Goal: Navigation & Orientation: Find specific page/section

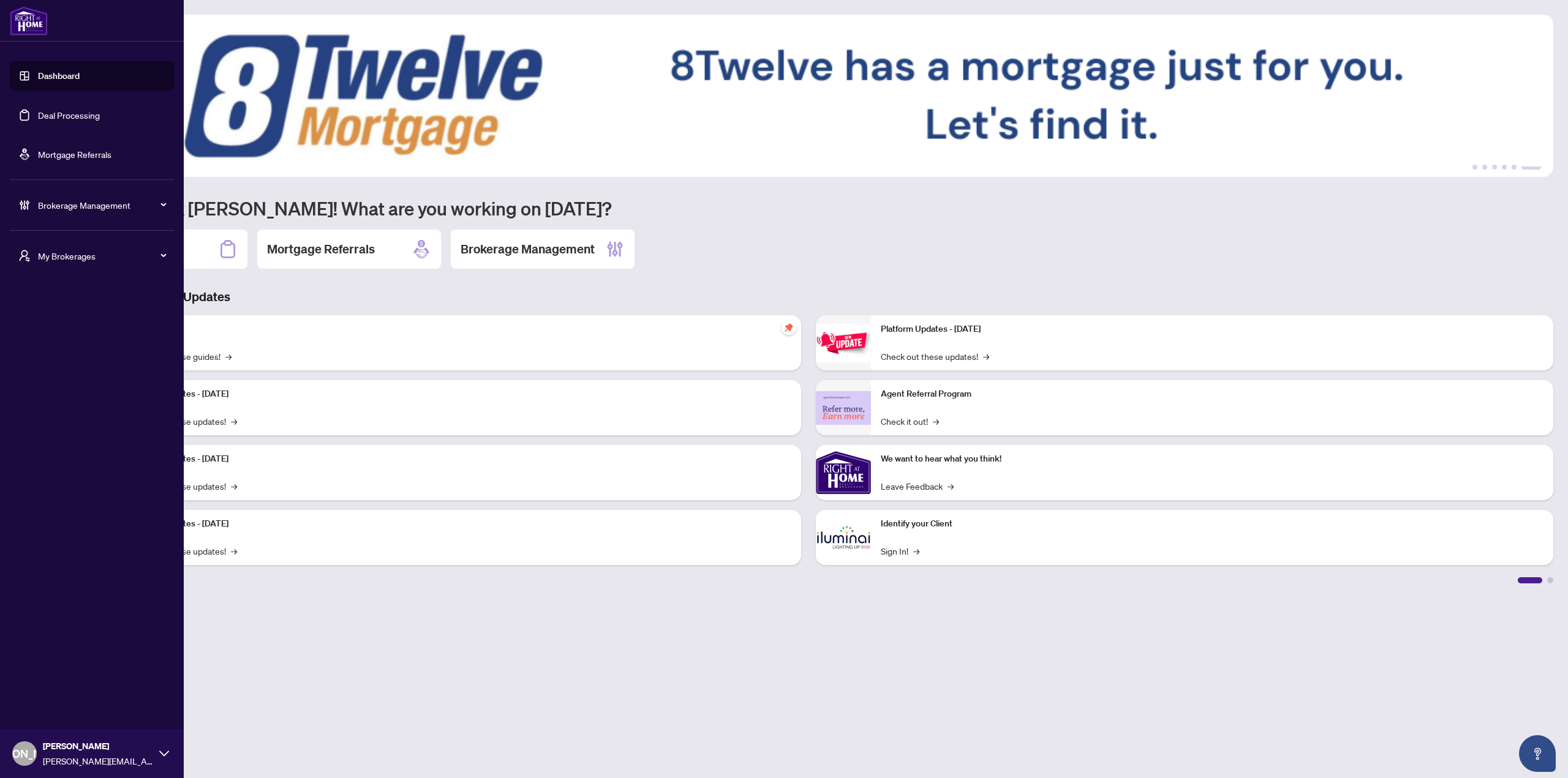
click at [70, 252] on span "My Brokerages" at bounding box center [102, 256] width 128 height 14
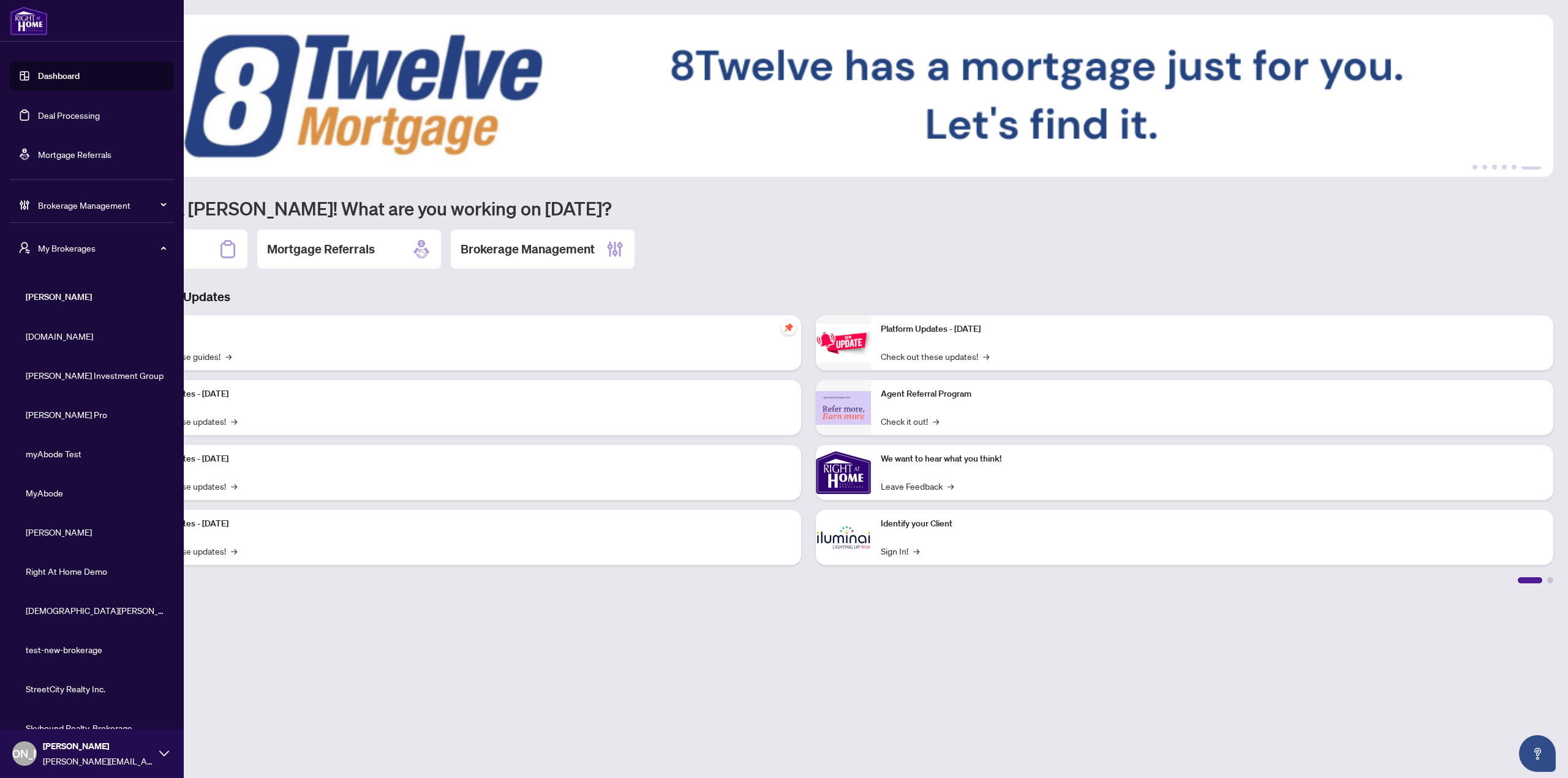
click at [59, 344] on li "[DOMAIN_NAME]" at bounding box center [92, 336] width 164 height 29
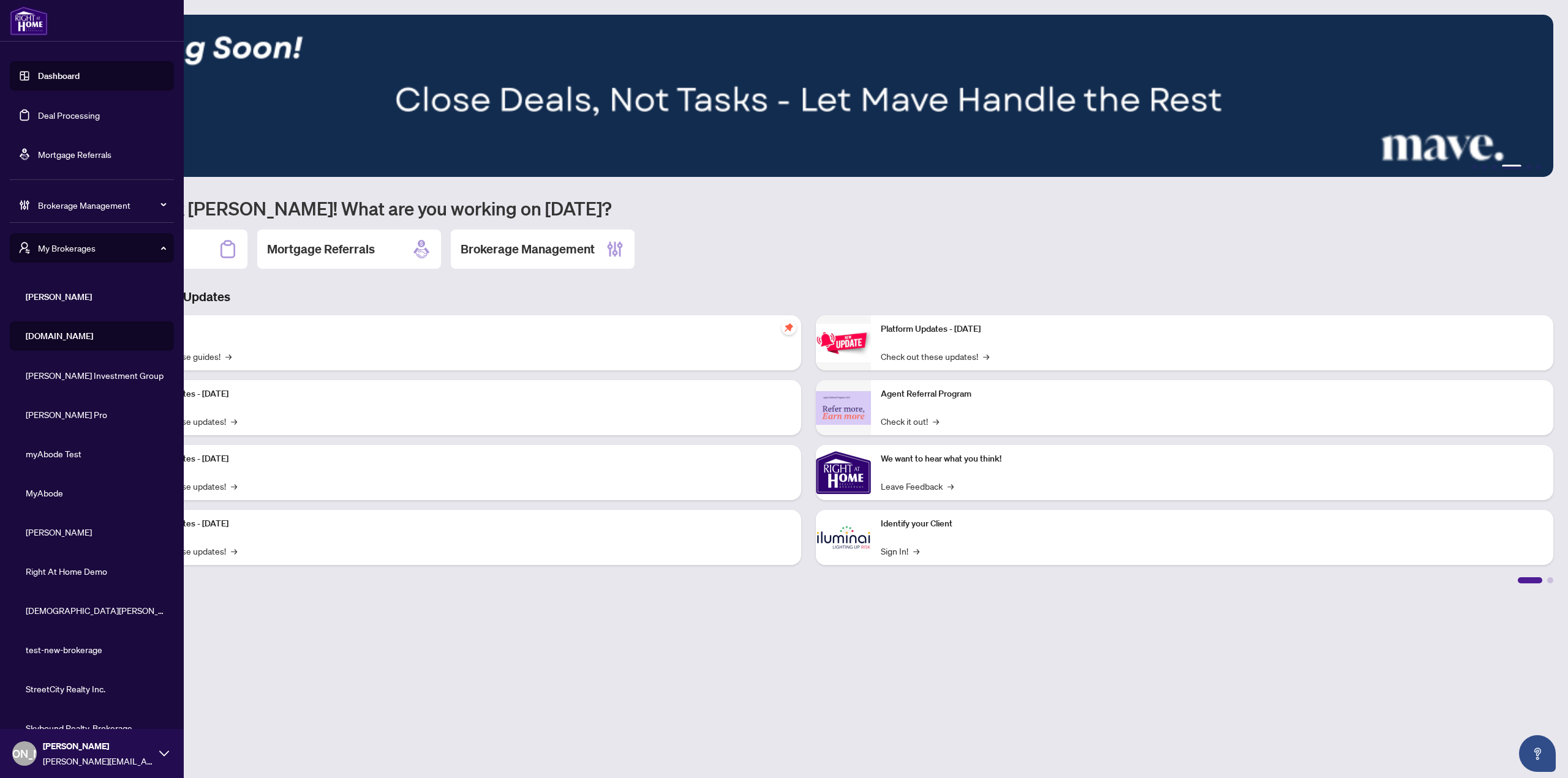
click at [64, 338] on span "[DOMAIN_NAME]" at bounding box center [95, 337] width 140 height 14
